Goal: Transaction & Acquisition: Purchase product/service

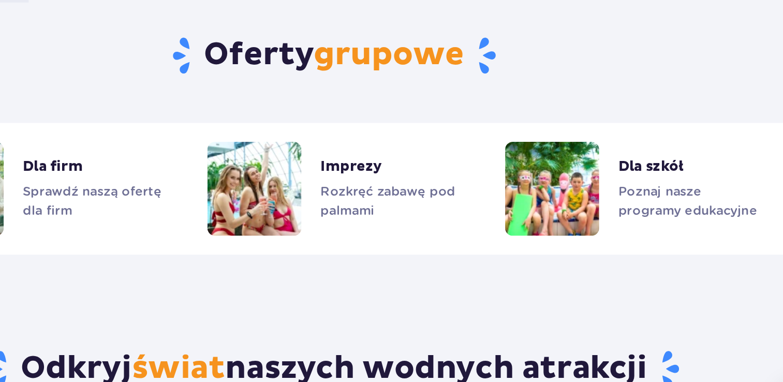
scroll to position [854, 0]
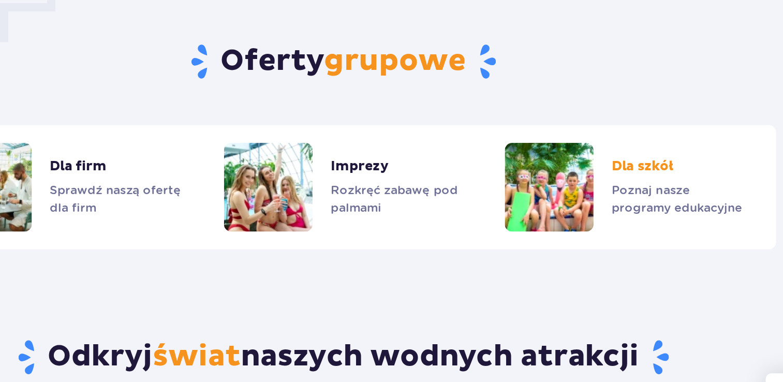
click at [563, 178] on link "Dla szkół" at bounding box center [588, 179] width 167 height 62
click at [366, 180] on link "Imprezy" at bounding box center [391, 179] width 167 height 62
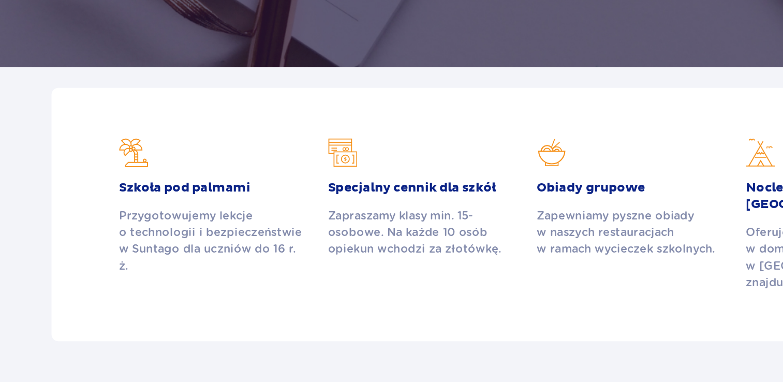
scroll to position [209, 0]
click at [162, 235] on h2 "Szkoła pod palmami" at bounding box center [159, 233] width 140 height 12
click at [147, 227] on h2 "Szkoła pod palmami" at bounding box center [159, 233] width 140 height 12
click at [197, 281] on div "Przygotowujemy lekcje o technologii i bezpieczeństwie w Suntago dla uczniów do …" at bounding box center [159, 273] width 140 height 50
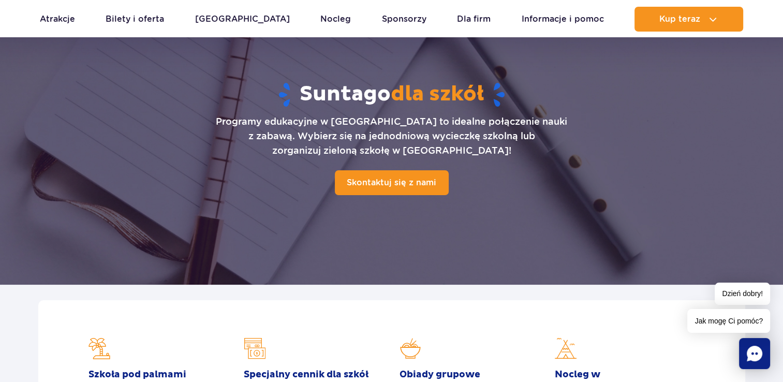
scroll to position [64, 0]
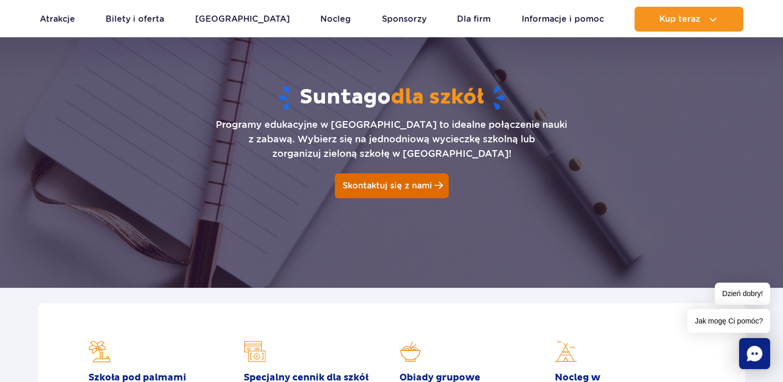
click at [395, 191] on link "Skontaktuj się z nami" at bounding box center [392, 185] width 114 height 25
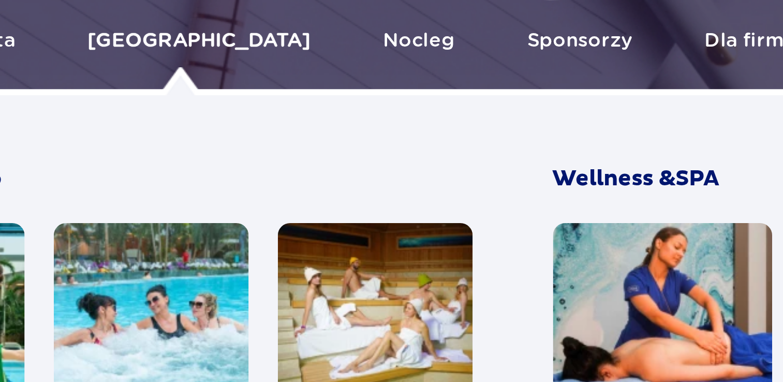
click at [216, 76] on link "[GEOGRAPHIC_DATA]" at bounding box center [242, 73] width 95 height 25
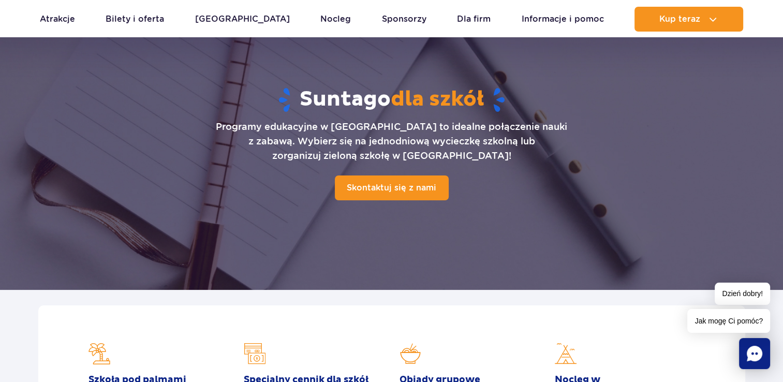
scroll to position [64, 0]
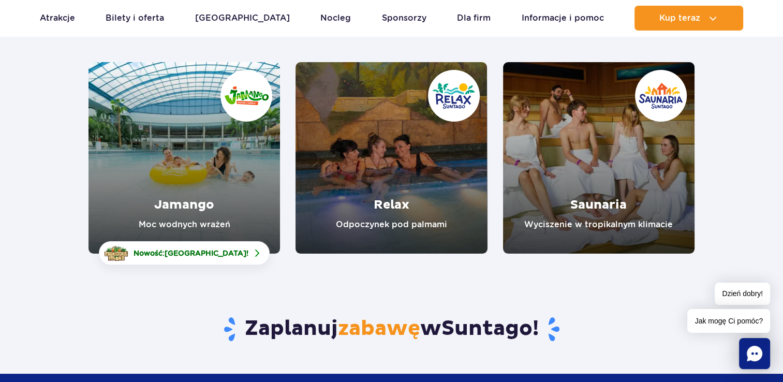
scroll to position [122, 0]
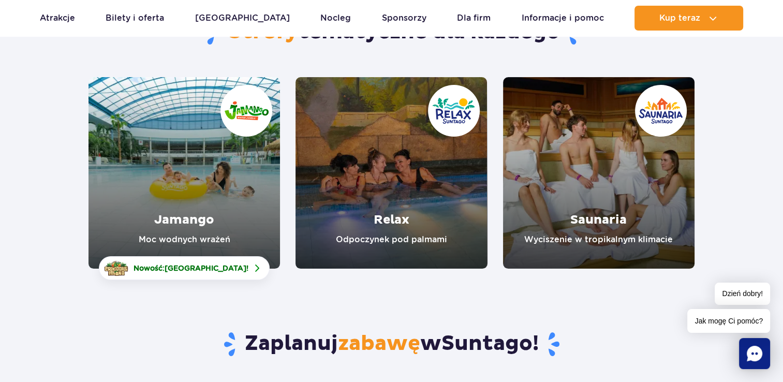
click at [161, 178] on link "Jamango" at bounding box center [185, 173] width 192 height 192
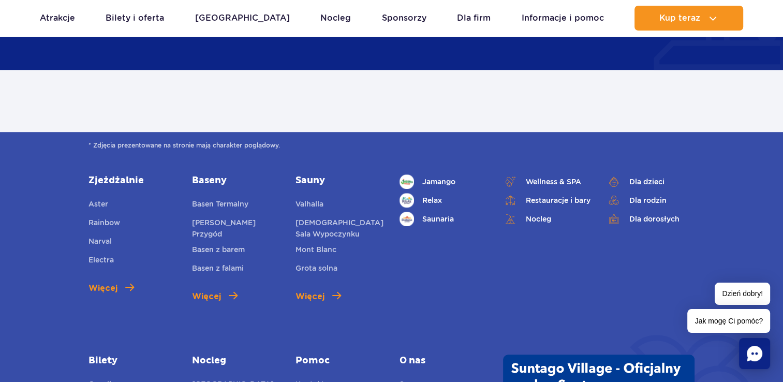
scroll to position [517, 0]
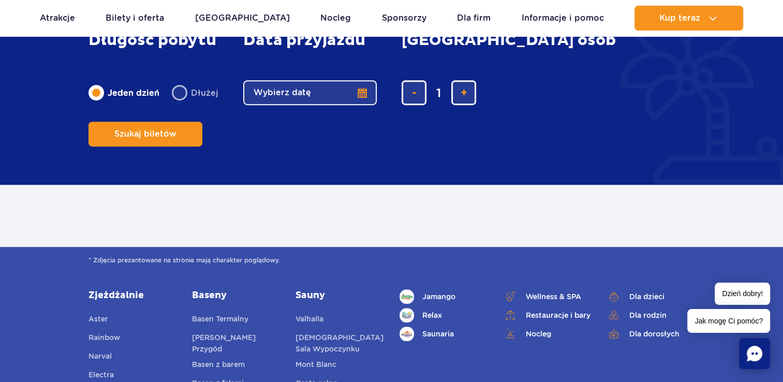
click at [322, 105] on button "Wybierz datę" at bounding box center [310, 92] width 134 height 25
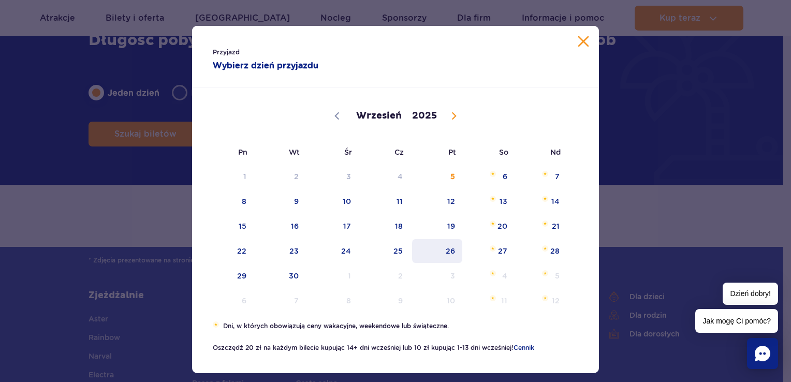
click at [445, 243] on span "26" at bounding box center [437, 251] width 52 height 24
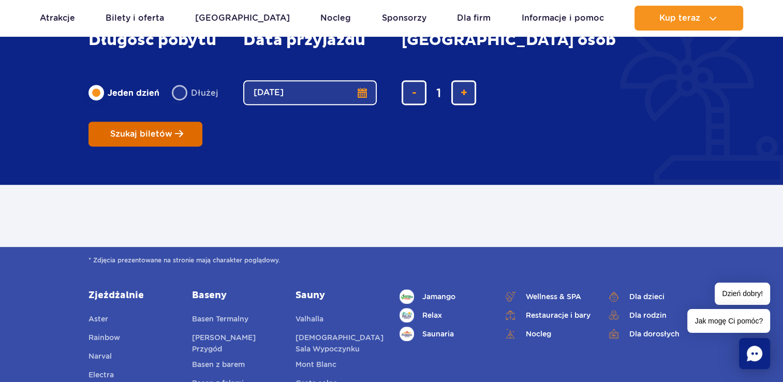
click at [202, 122] on button "Szukaj biletów" at bounding box center [146, 134] width 114 height 25
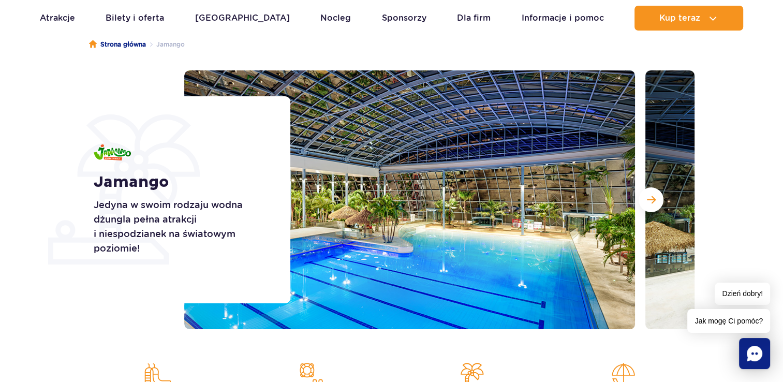
scroll to position [91, 0]
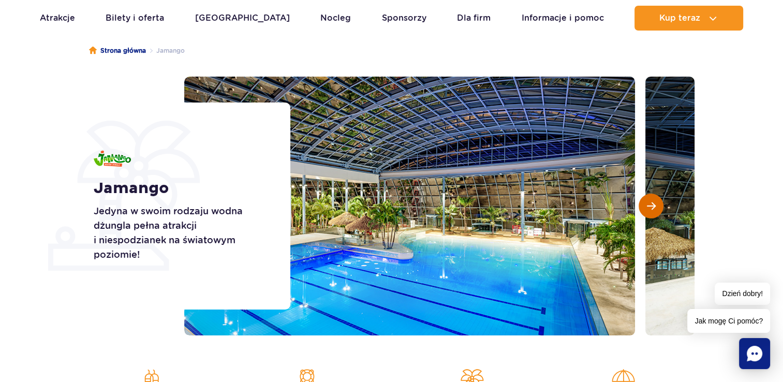
click at [659, 199] on button "Następny slajd" at bounding box center [651, 206] width 25 height 25
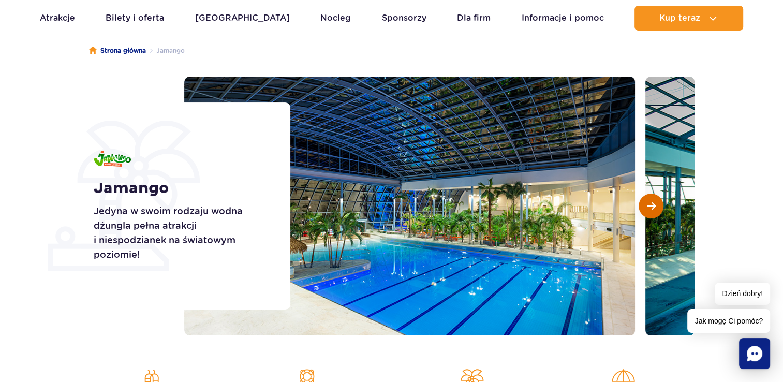
click at [659, 199] on button "Następny slajd" at bounding box center [651, 206] width 25 height 25
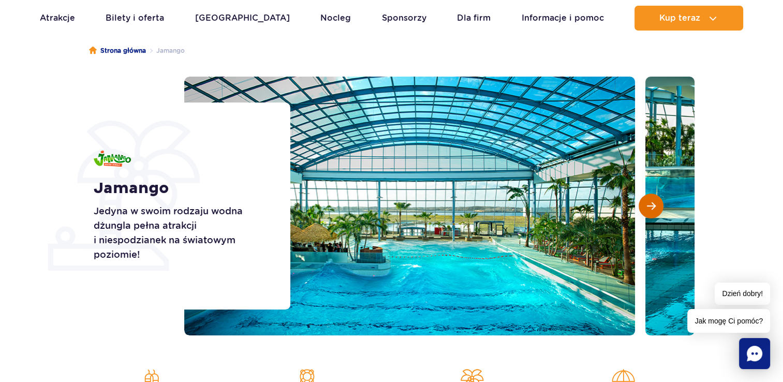
click at [657, 200] on button "Następny slajd" at bounding box center [651, 206] width 25 height 25
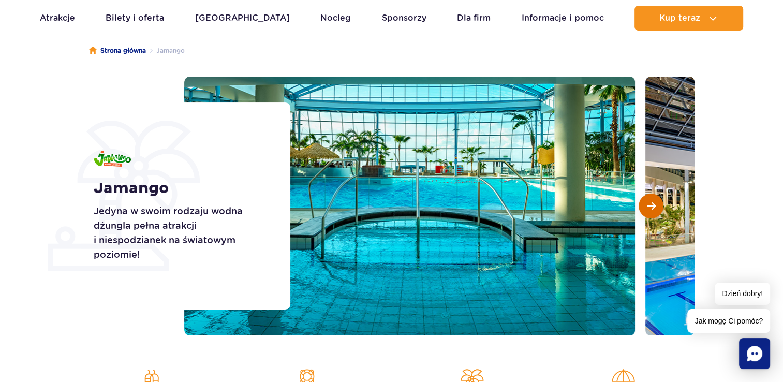
click at [656, 201] on button "Następny slajd" at bounding box center [651, 206] width 25 height 25
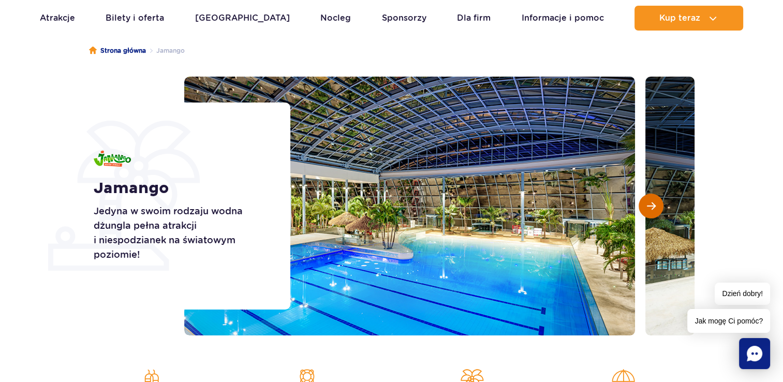
click at [645, 208] on button "Następny slajd" at bounding box center [651, 206] width 25 height 25
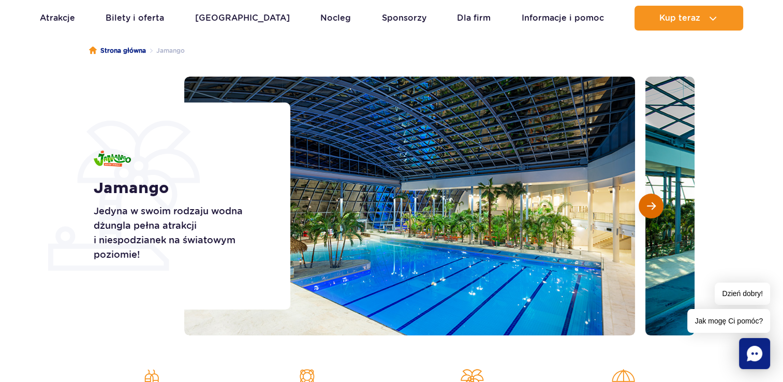
click at [645, 208] on button "Następny slajd" at bounding box center [651, 206] width 25 height 25
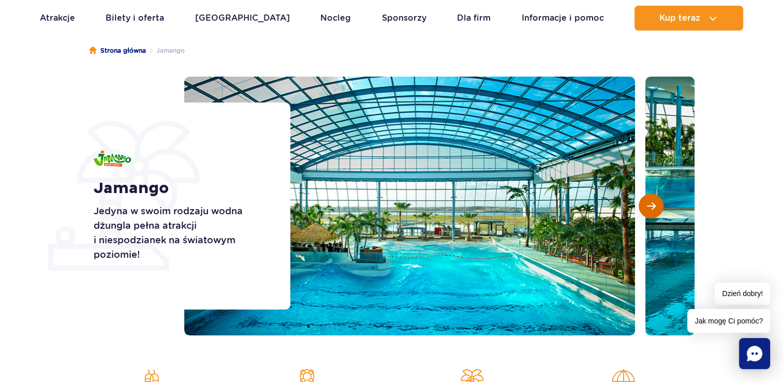
click at [645, 208] on button "Następny slajd" at bounding box center [651, 206] width 25 height 25
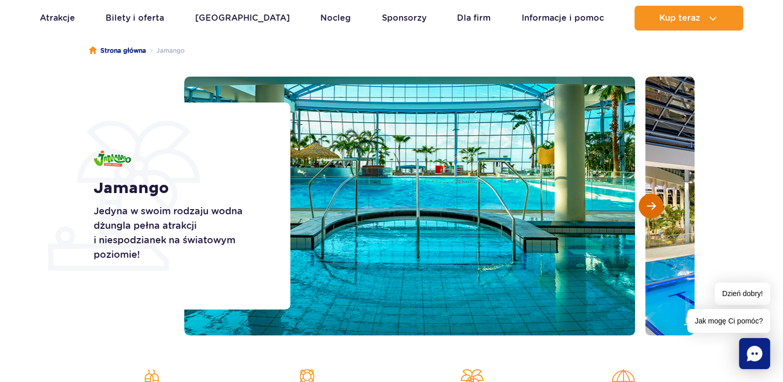
click at [645, 208] on button "Następny slajd" at bounding box center [651, 206] width 25 height 25
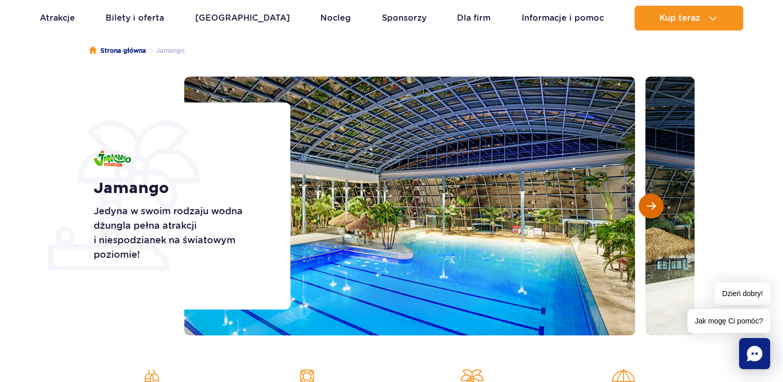
click at [645, 208] on button "Następny slajd" at bounding box center [651, 206] width 25 height 25
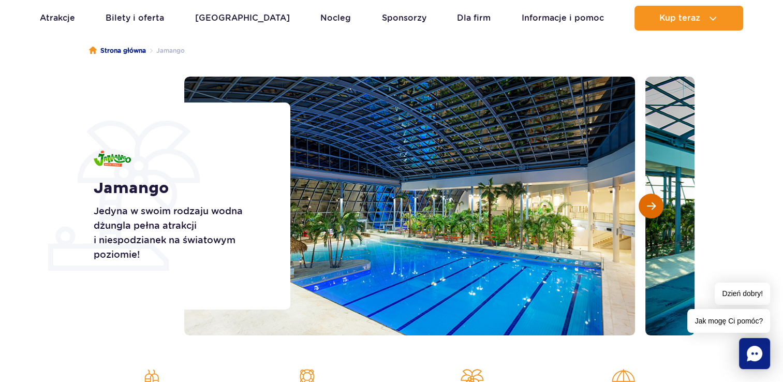
click at [645, 208] on button "Następny slajd" at bounding box center [651, 206] width 25 height 25
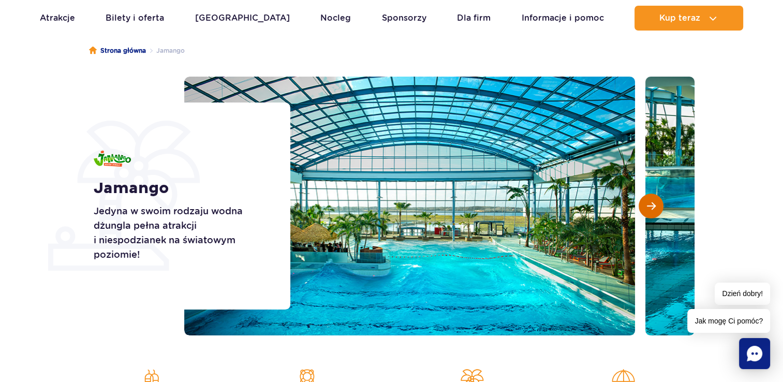
click at [645, 208] on button "Następny slajd" at bounding box center [651, 206] width 25 height 25
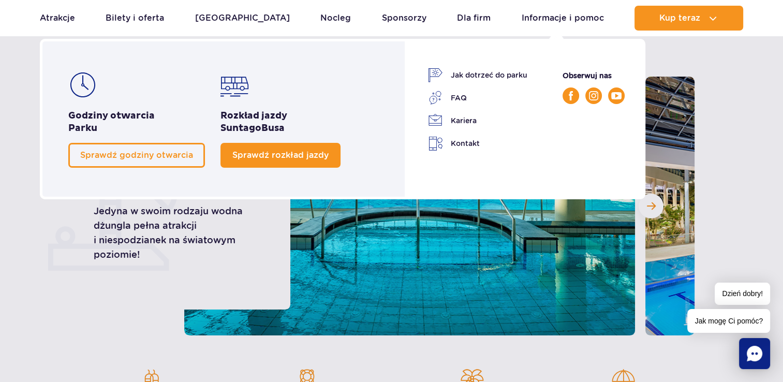
click at [240, 153] on span "Sprawdź rozkład jazdy" at bounding box center [280, 155] width 96 height 10
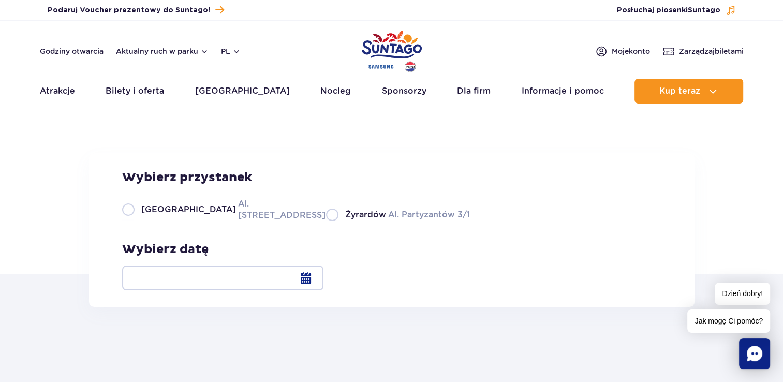
click at [143, 215] on span "[GEOGRAPHIC_DATA]" at bounding box center [188, 209] width 95 height 11
click at [134, 221] on input "Warszawa Al. Jerozolimskie 56" at bounding box center [127, 220] width 11 height 2
radio input "true"
click at [126, 221] on label "Warszawa Al. Jerozolimskie 56" at bounding box center [218, 209] width 192 height 23
click at [126, 221] on input "Warszawa Al. Jerozolimskie 56" at bounding box center [127, 220] width 11 height 2
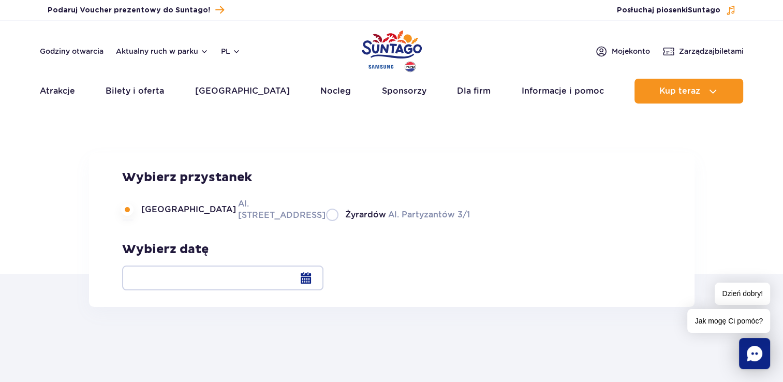
click at [324, 280] on div at bounding box center [222, 278] width 201 height 25
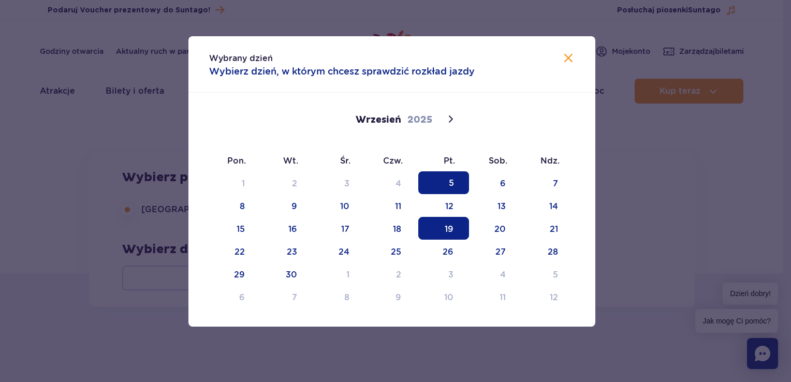
click at [439, 232] on span "19" at bounding box center [443, 228] width 51 height 23
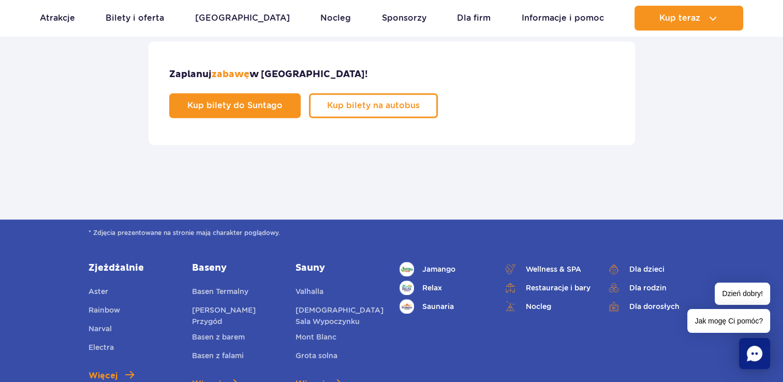
scroll to position [707, 0]
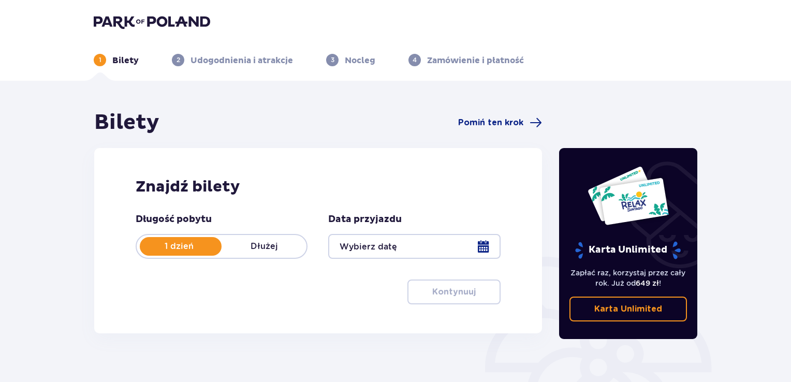
type input "[DATE]"
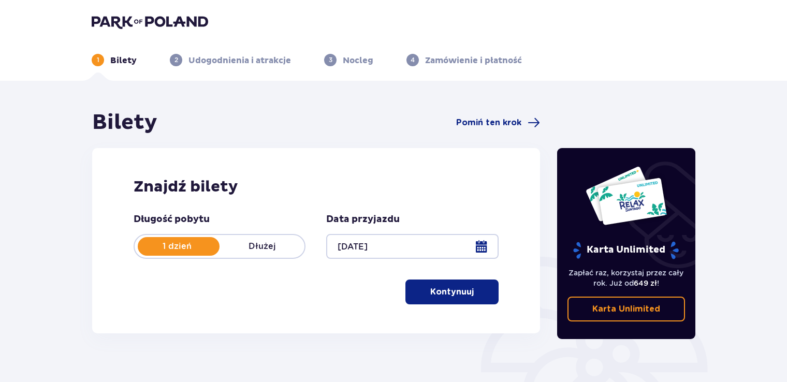
click at [456, 295] on p "Kontynuuj" at bounding box center [451, 291] width 43 height 11
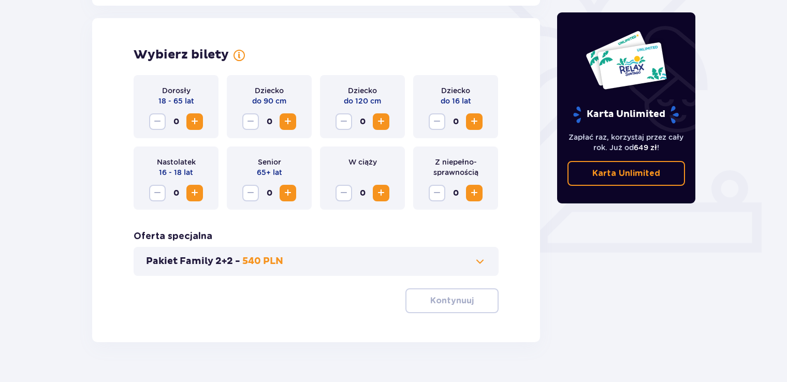
scroll to position [288, 0]
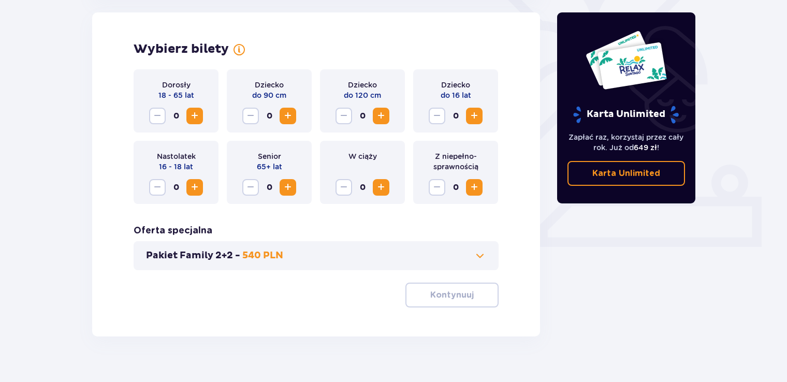
click at [472, 109] on button "Increase" at bounding box center [474, 116] width 17 height 17
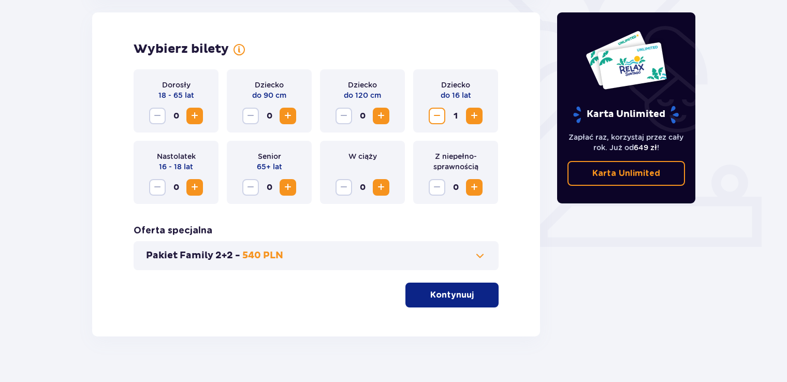
click at [417, 287] on button "Kontynuuj" at bounding box center [451, 295] width 93 height 25
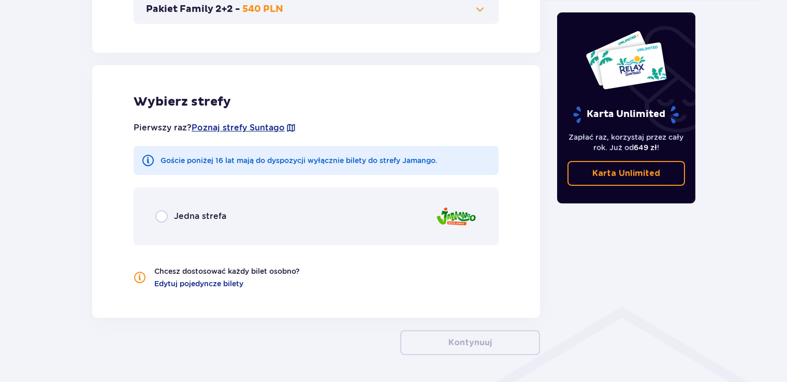
scroll to position [570, 0]
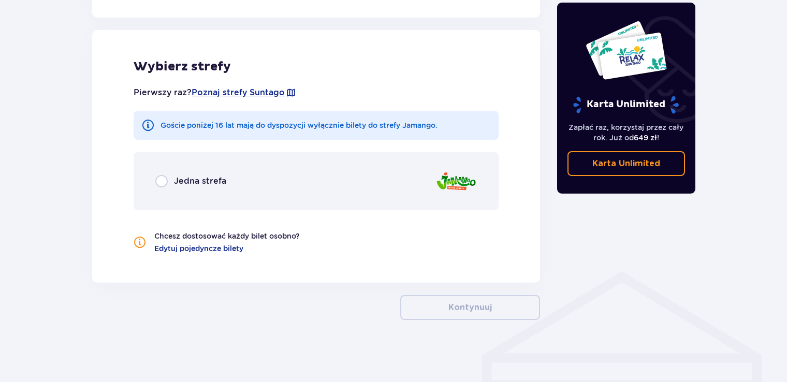
click at [151, 182] on div "Jedna strefa" at bounding box center [316, 181] width 365 height 58
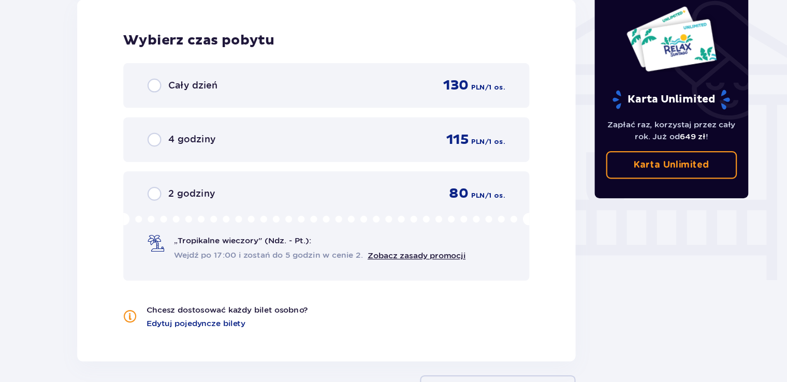
scroll to position [840, 0]
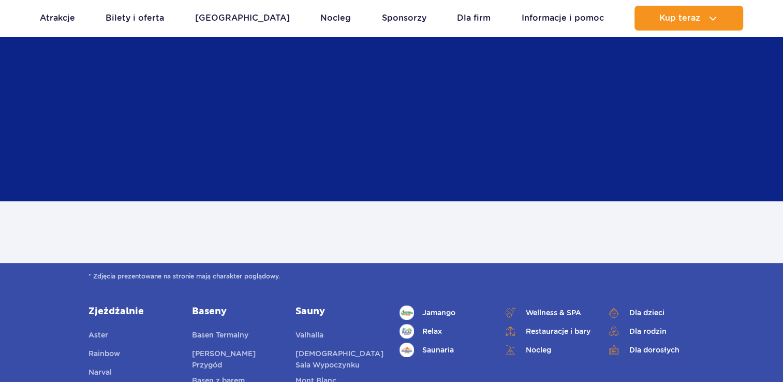
scroll to position [517, 0]
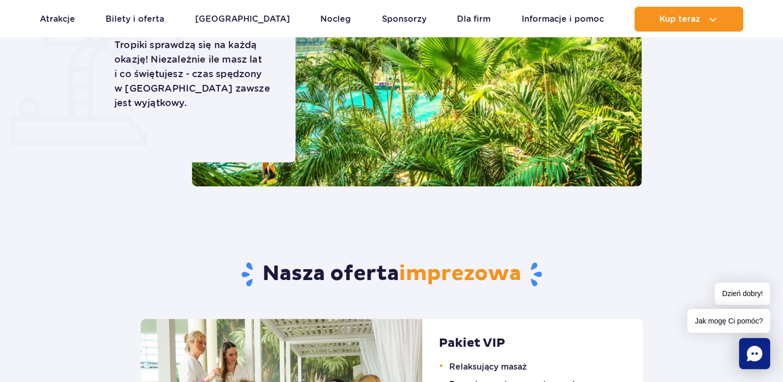
scroll to position [481, 0]
